Goal: Information Seeking & Learning: Learn about a topic

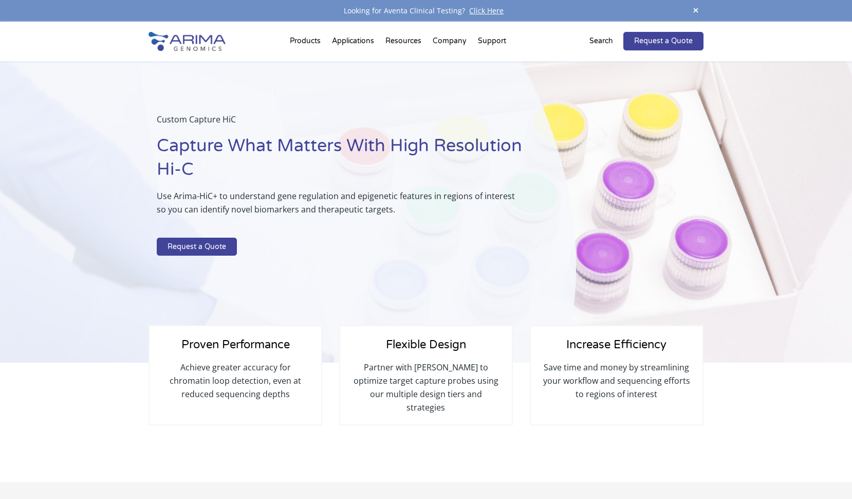
click at [605, 128] on div "Custom Capture HiC Capture What Matters With High Resolution Hi-C Use Arima-HiC…" at bounding box center [314, 212] width 628 height 302
click at [121, 158] on div "Custom Capture HiC Capture What Matters With High Resolution Hi-C Use Arima-HiC…" at bounding box center [288, 212] width 576 height 302
click at [138, 127] on div "Custom Capture HiC Capture What Matters With High Resolution Hi-C Use Arima-HiC…" at bounding box center [288, 212] width 576 height 302
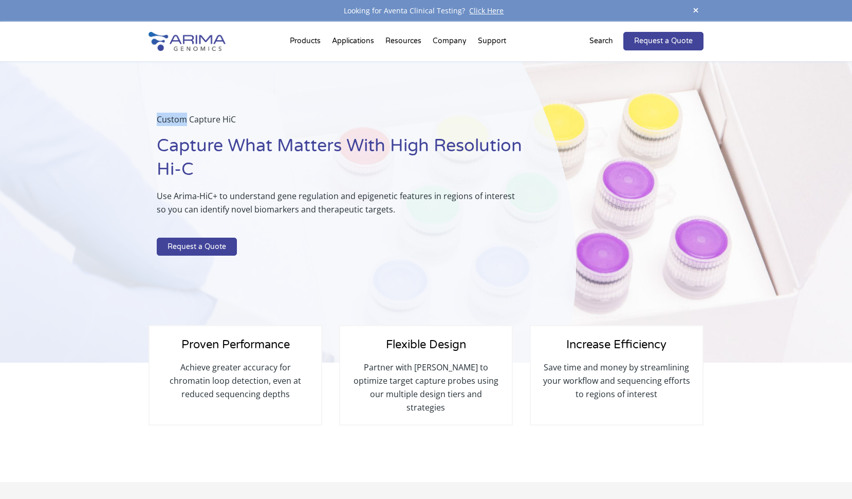
click at [142, 145] on div "Custom Capture HiC Capture What Matters With High Resolution Hi-C Use Arima-HiC…" at bounding box center [288, 212] width 576 height 302
